Goal: Transaction & Acquisition: Purchase product/service

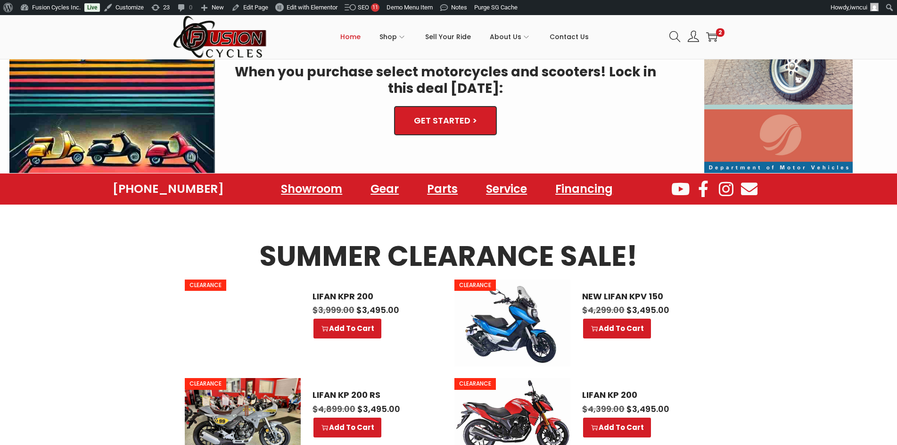
scroll to position [377, 0]
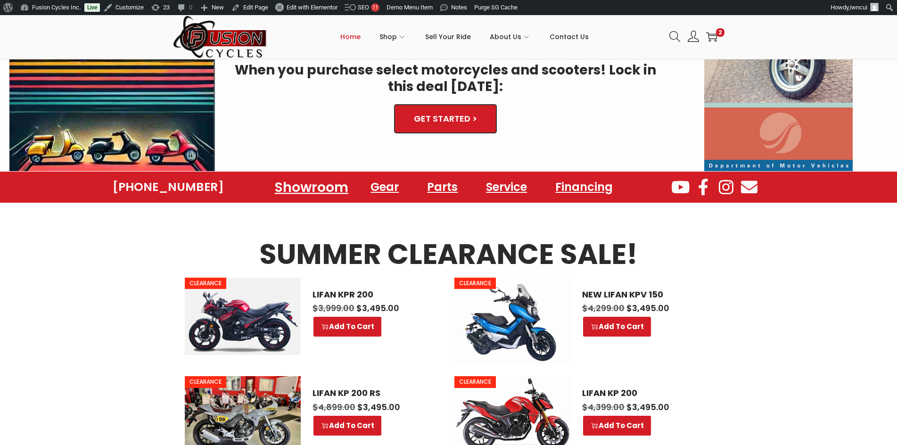
click at [311, 184] on link "Showroom" at bounding box center [311, 187] width 96 height 26
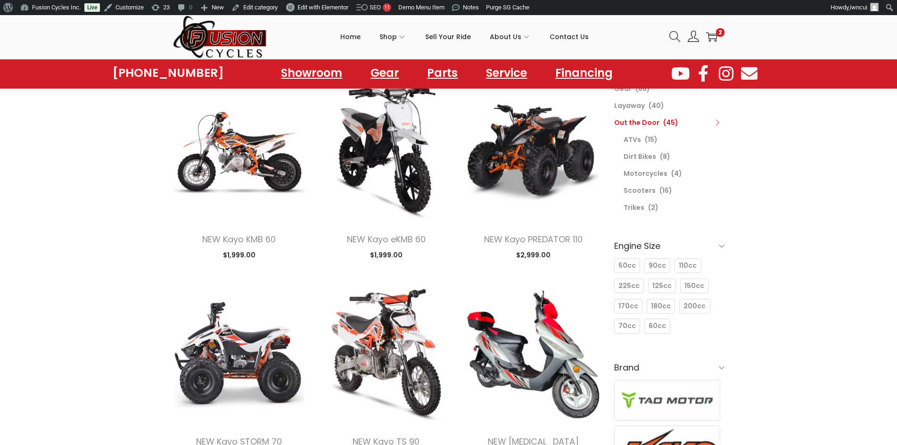
scroll to position [94, 0]
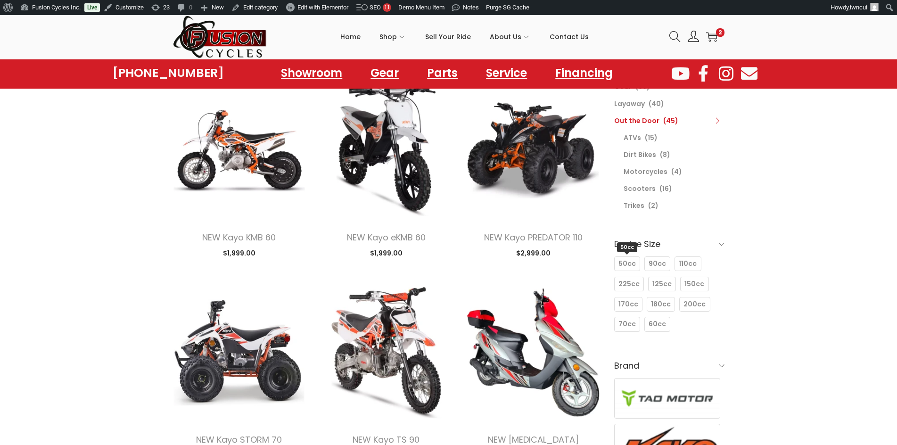
click at [625, 262] on span "50cc" at bounding box center [626, 264] width 17 height 10
